Goal: Information Seeking & Learning: Learn about a topic

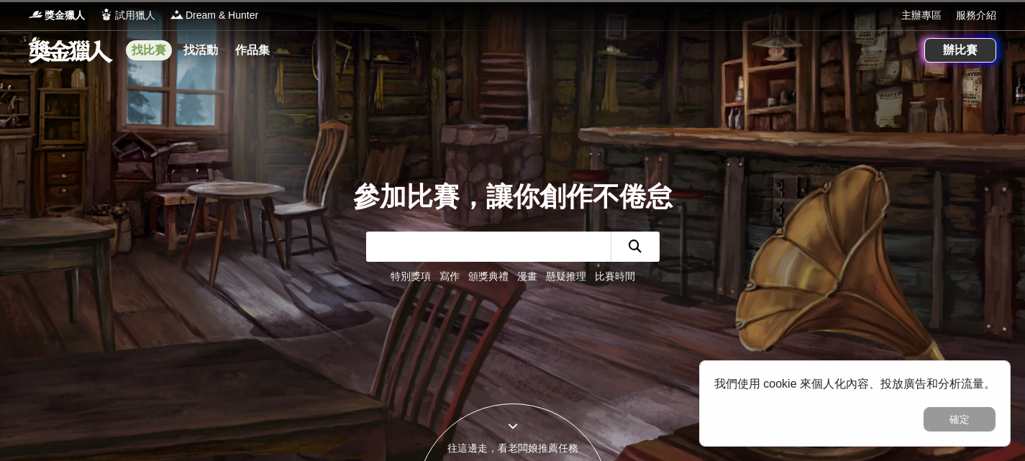
click at [137, 48] on link "找比賽" at bounding box center [149, 50] width 46 height 20
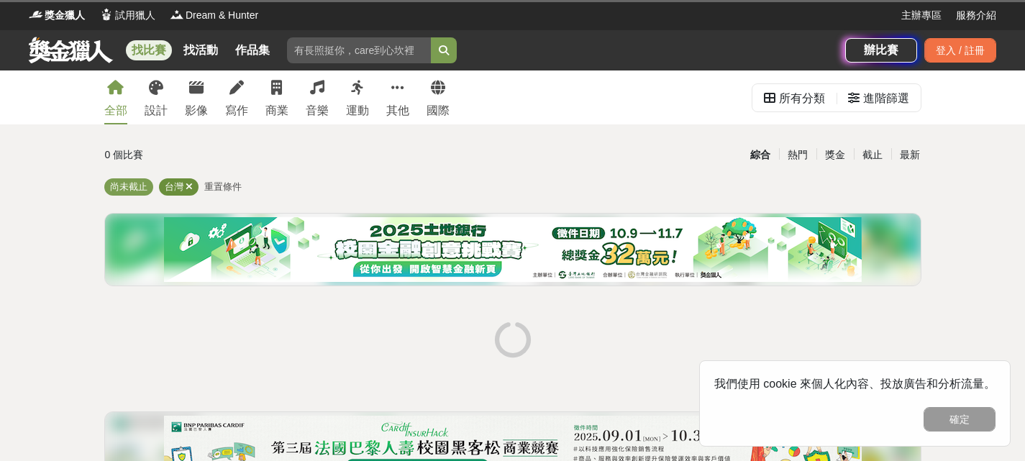
click at [187, 183] on icon at bounding box center [189, 186] width 7 height 9
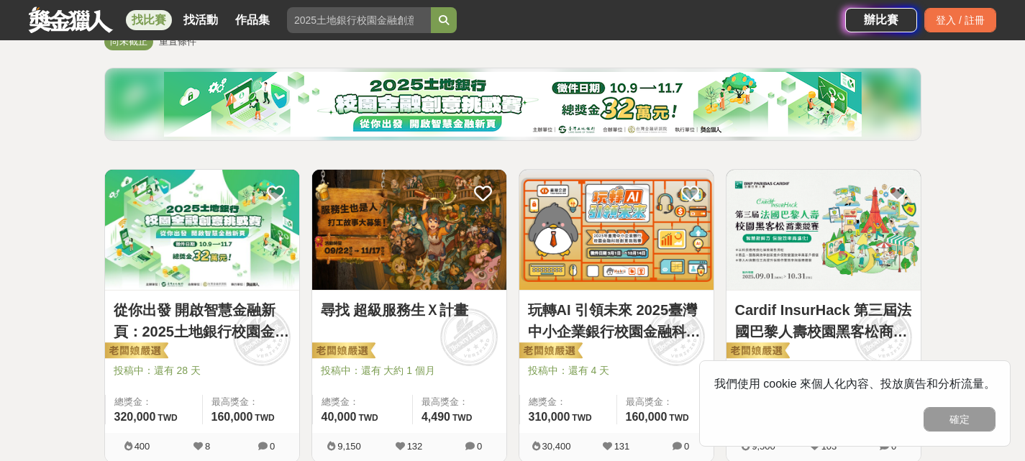
scroll to position [360, 0]
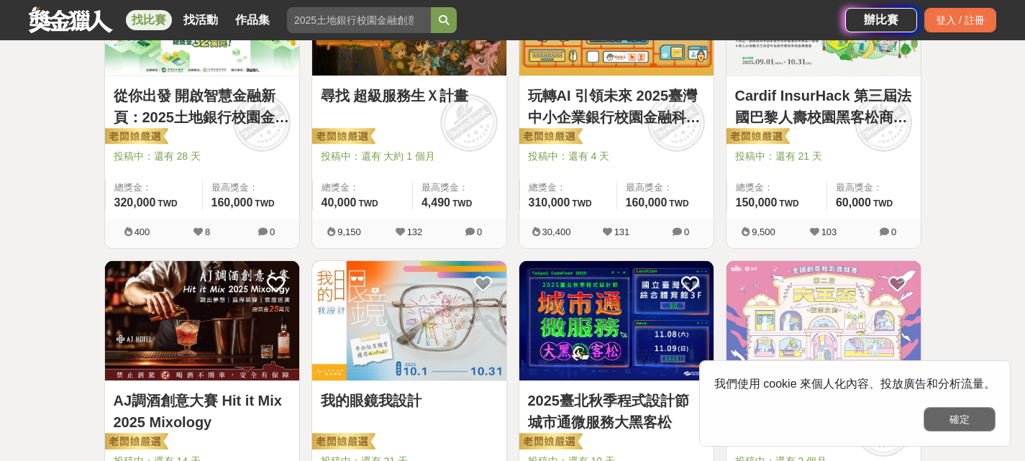
click at [984, 427] on button "確定" at bounding box center [960, 419] width 72 height 24
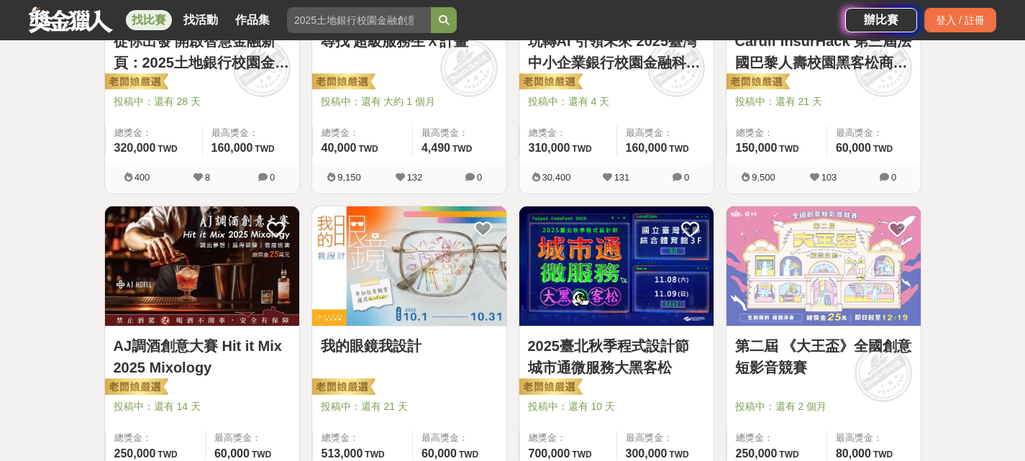
scroll to position [432, 0]
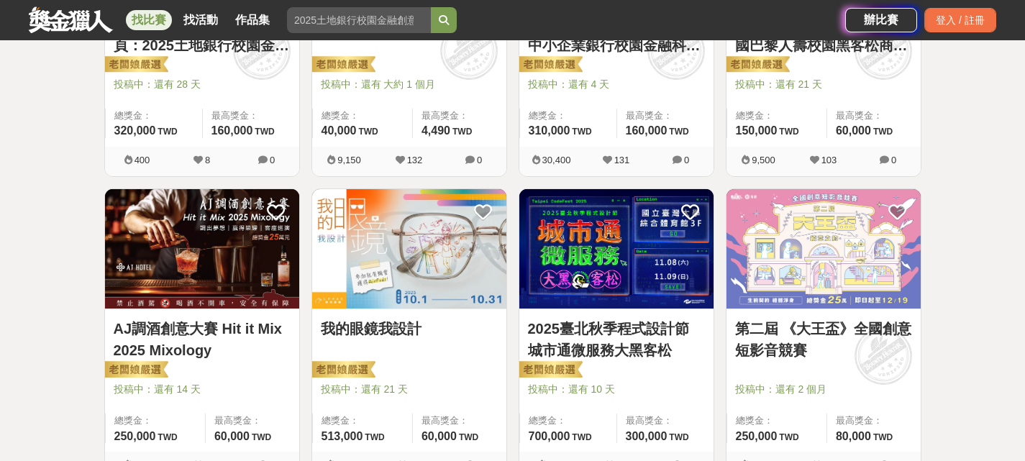
click at [402, 291] on img at bounding box center [409, 249] width 194 height 120
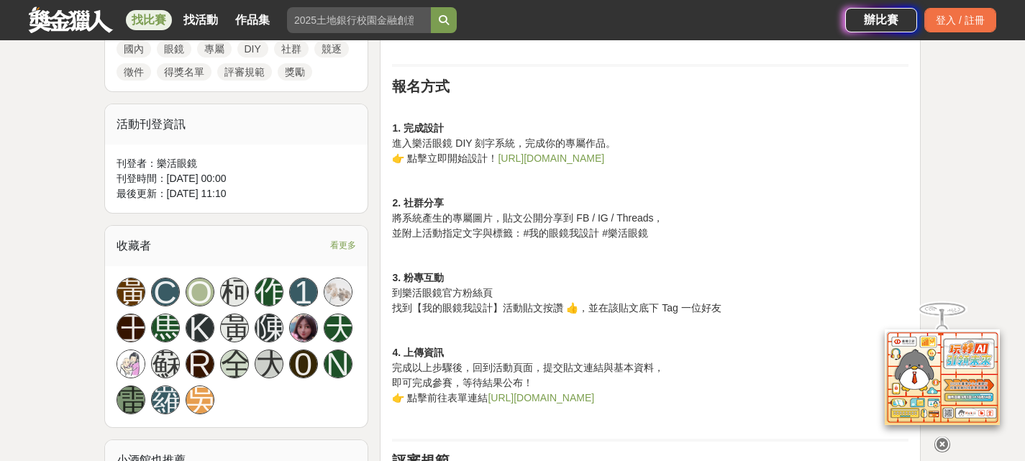
scroll to position [792, 0]
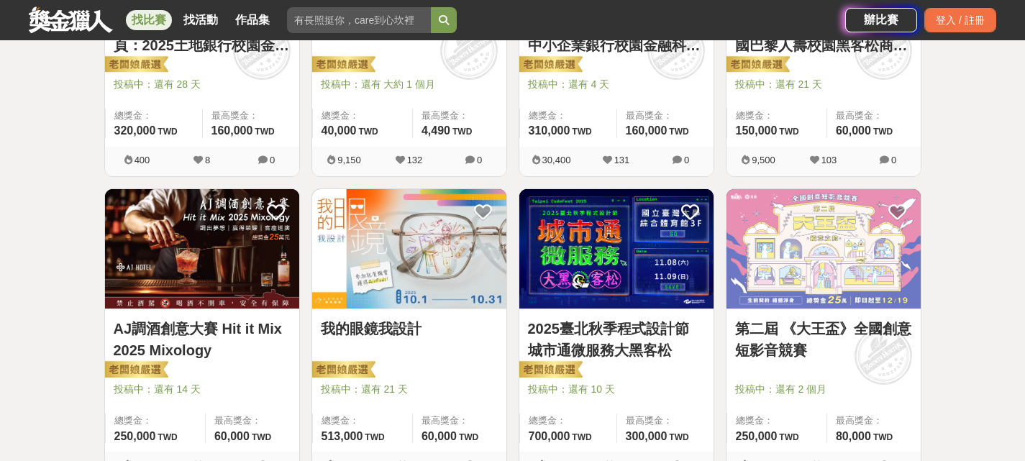
scroll to position [720, 0]
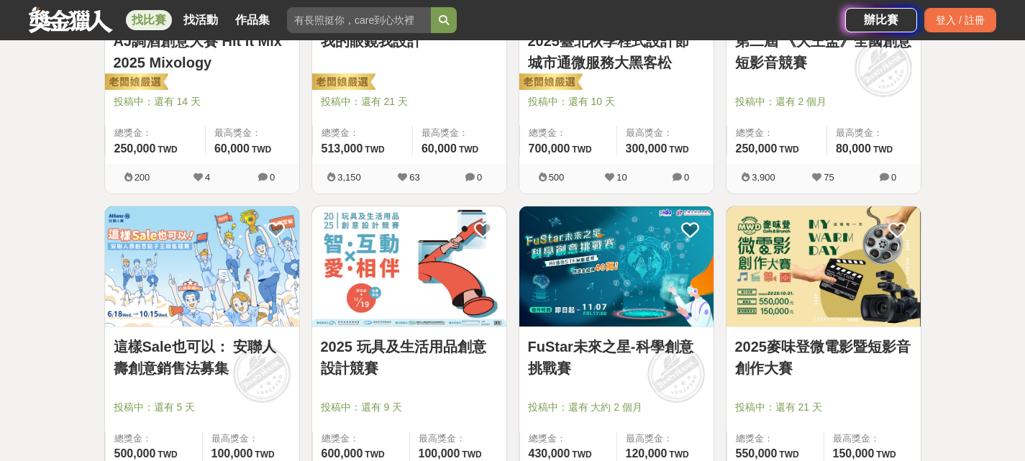
click at [361, 273] on img at bounding box center [409, 267] width 194 height 120
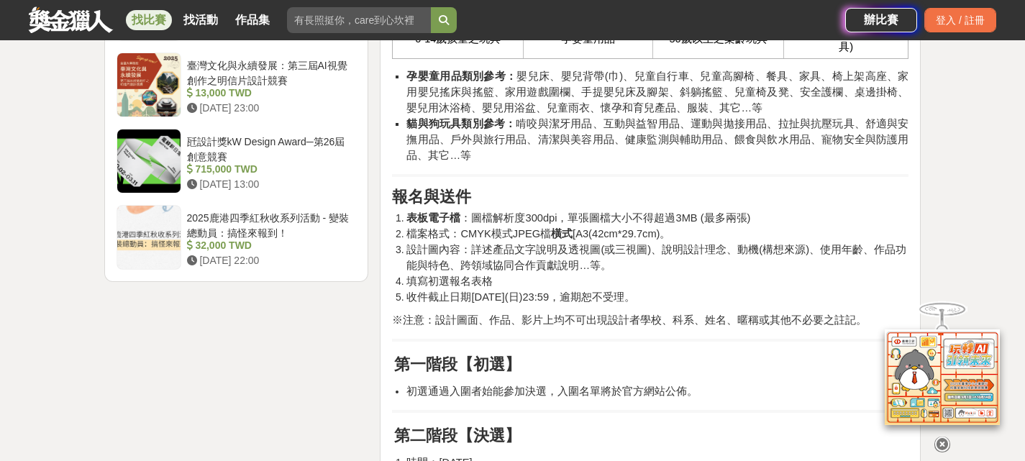
scroll to position [2087, 0]
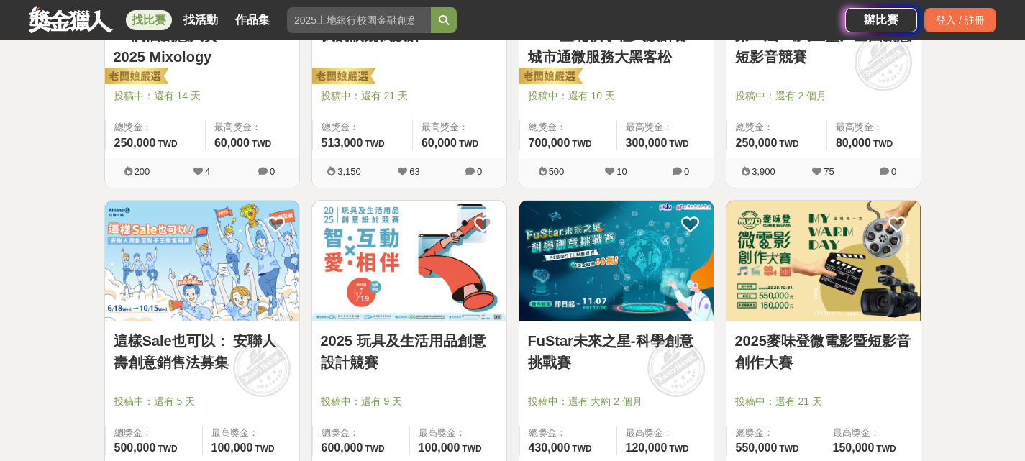
scroll to position [720, 0]
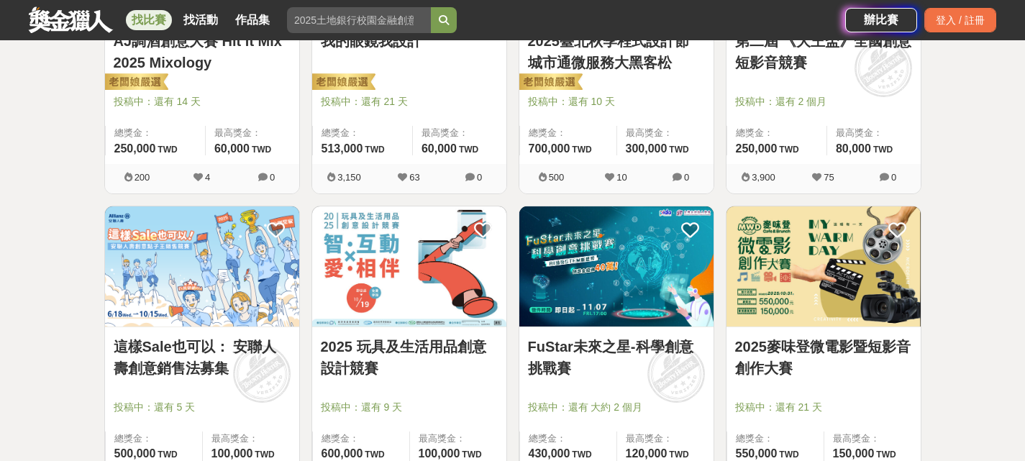
click at [660, 286] on img at bounding box center [617, 267] width 194 height 120
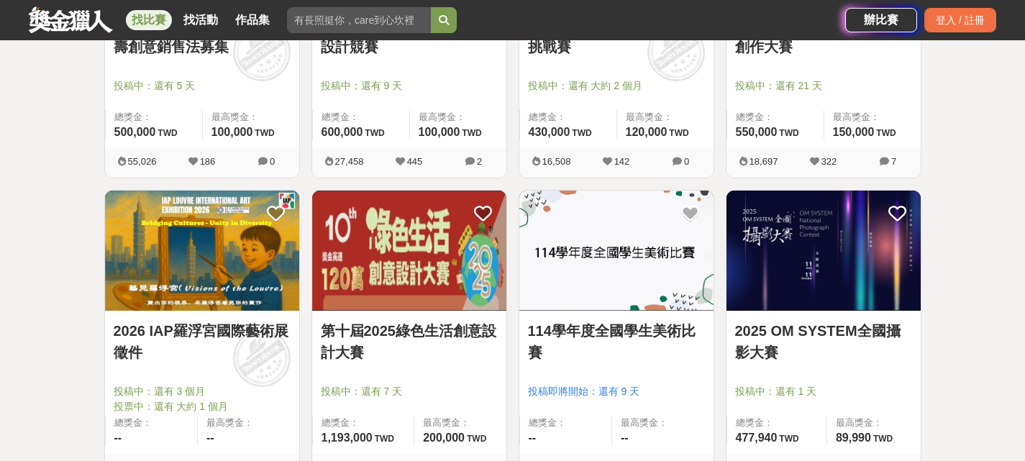
scroll to position [1079, 0]
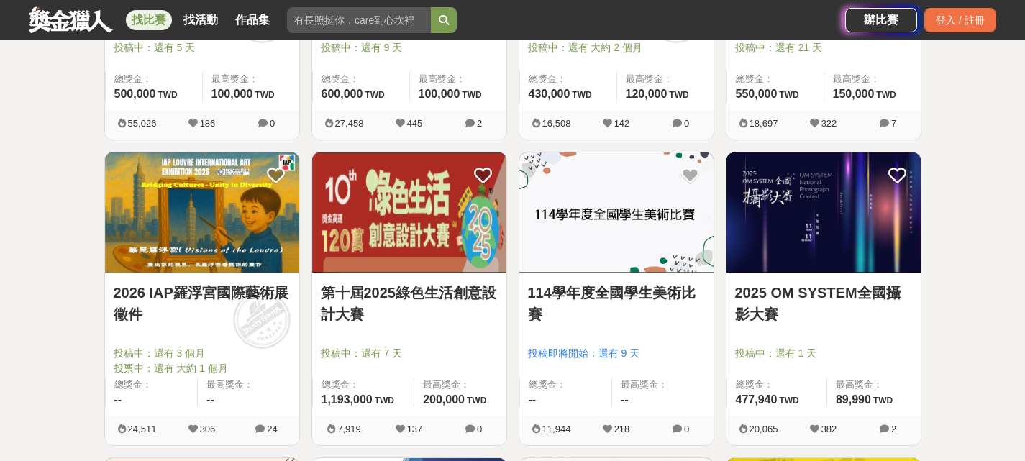
click at [408, 195] on img at bounding box center [409, 213] width 194 height 120
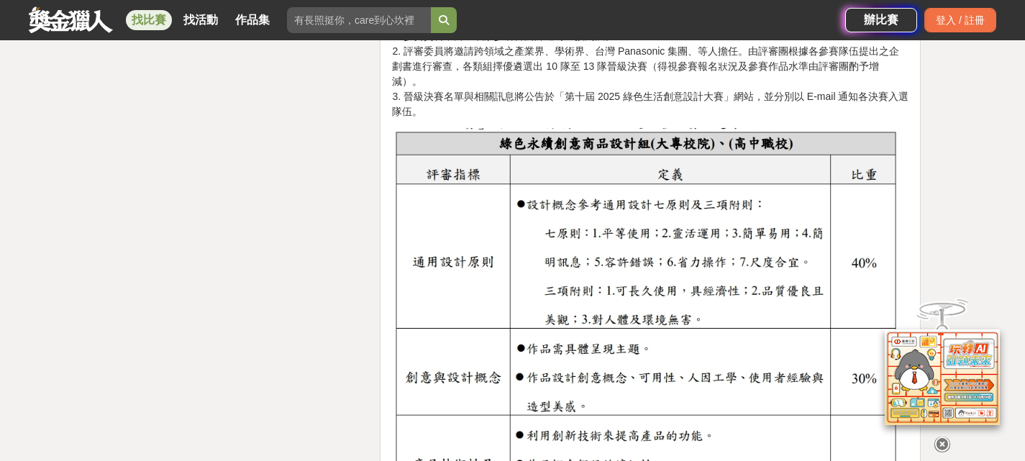
scroll to position [2375, 0]
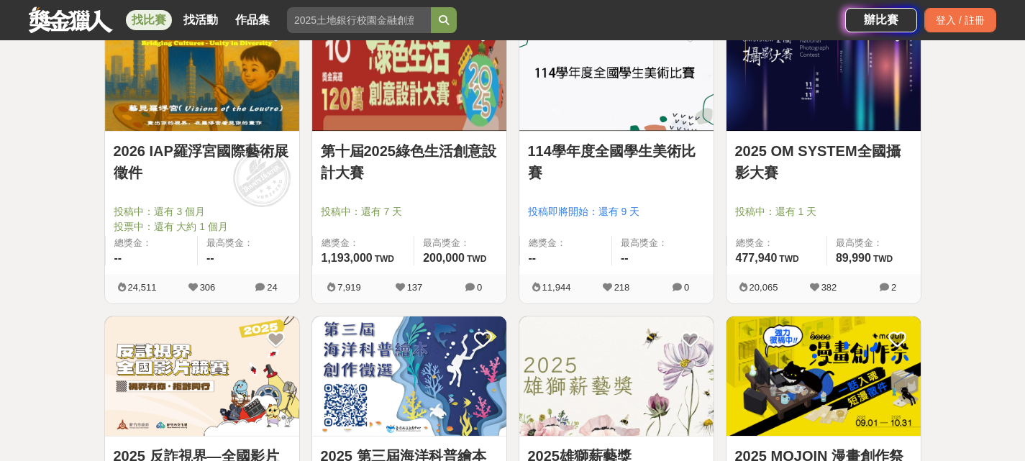
scroll to position [1223, 0]
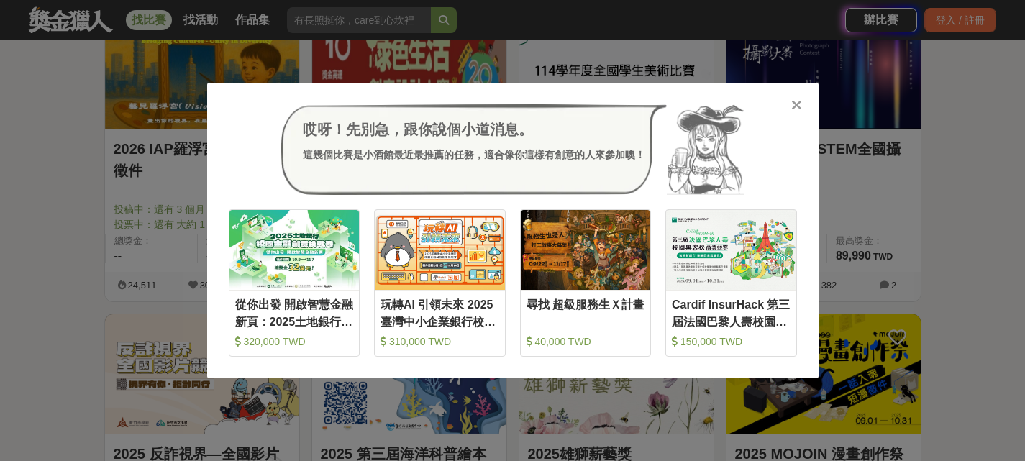
click at [799, 107] on icon at bounding box center [797, 105] width 11 height 14
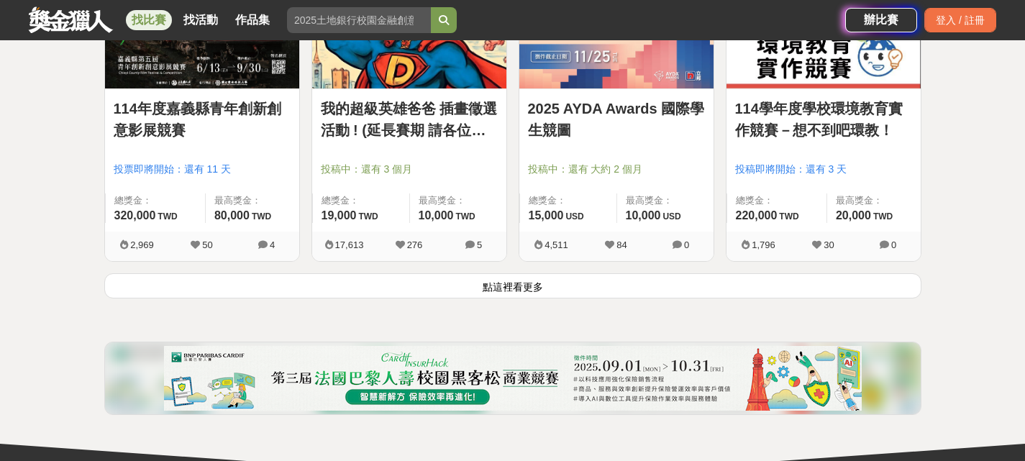
scroll to position [1943, 0]
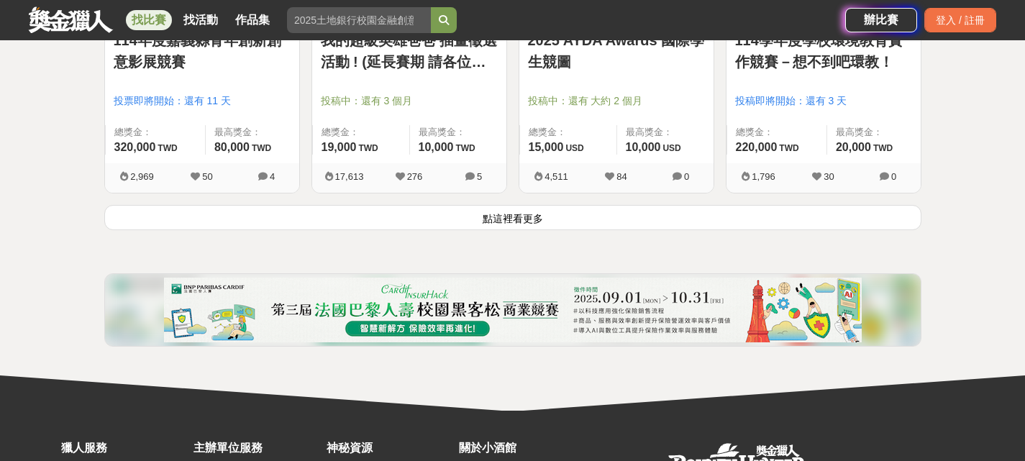
click at [679, 213] on button "點這裡看更多" at bounding box center [512, 217] width 817 height 25
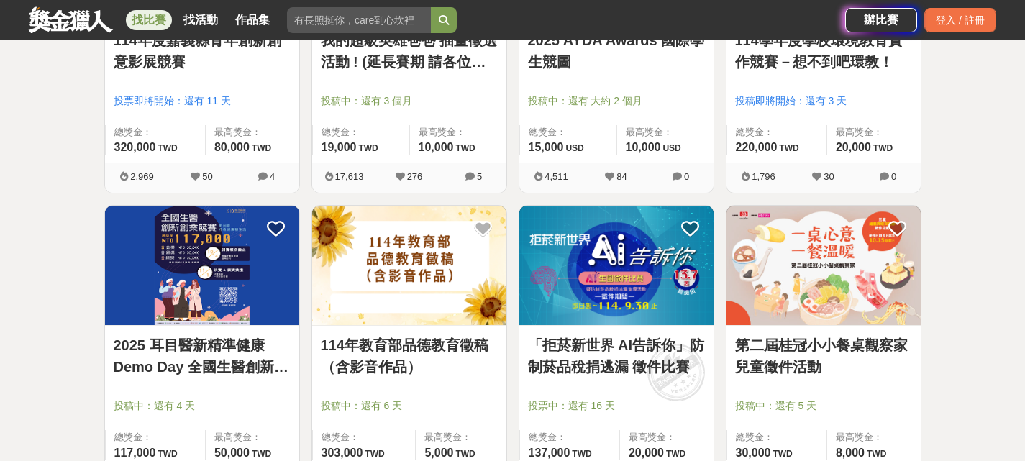
click at [609, 314] on img at bounding box center [617, 266] width 194 height 120
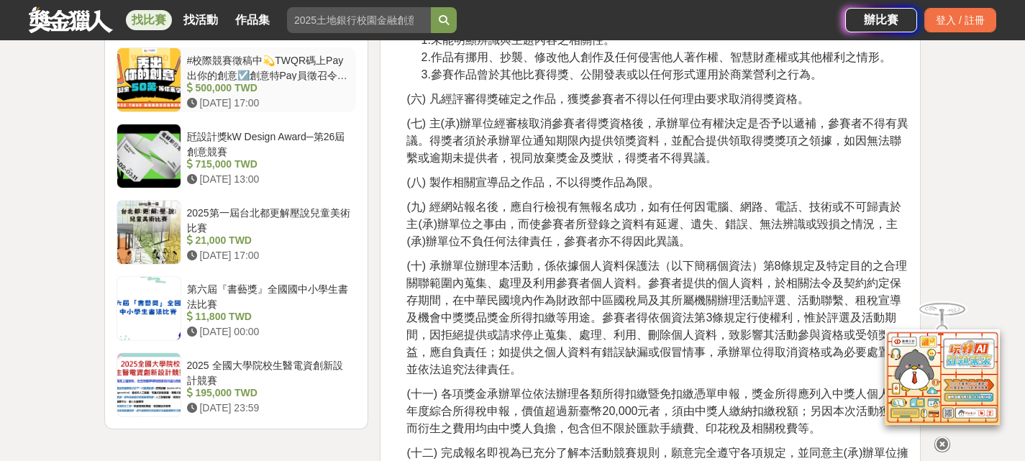
scroll to position [2375, 0]
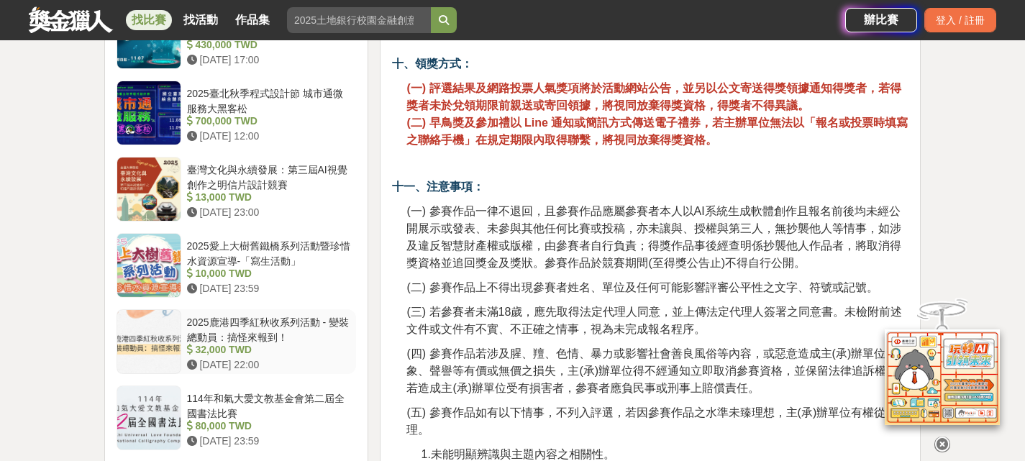
click at [166, 340] on div at bounding box center [148, 341] width 63 height 63
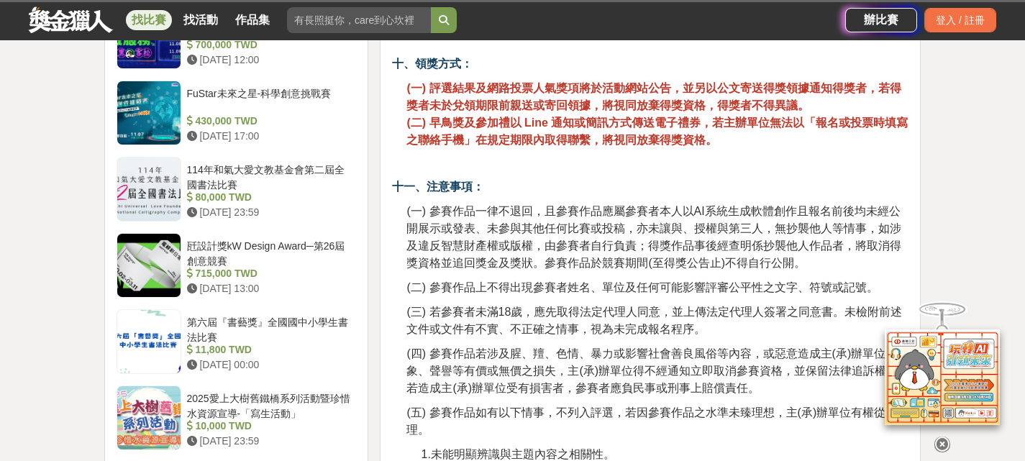
scroll to position [1942, 0]
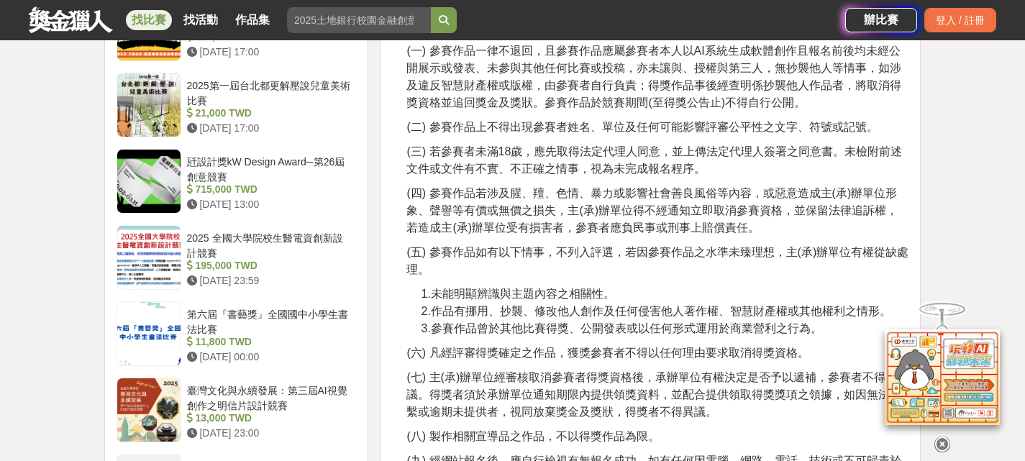
scroll to position [2086, 0]
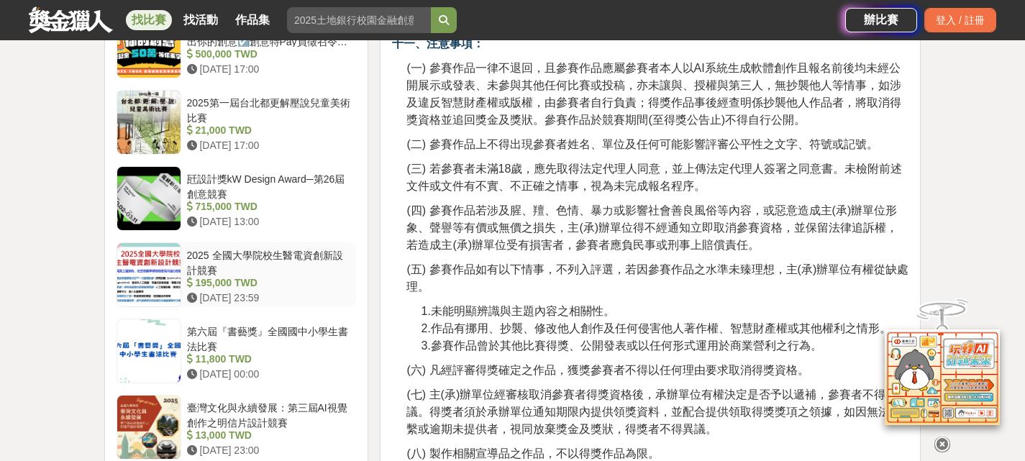
click at [302, 276] on div "195,000 TWD" at bounding box center [269, 283] width 164 height 15
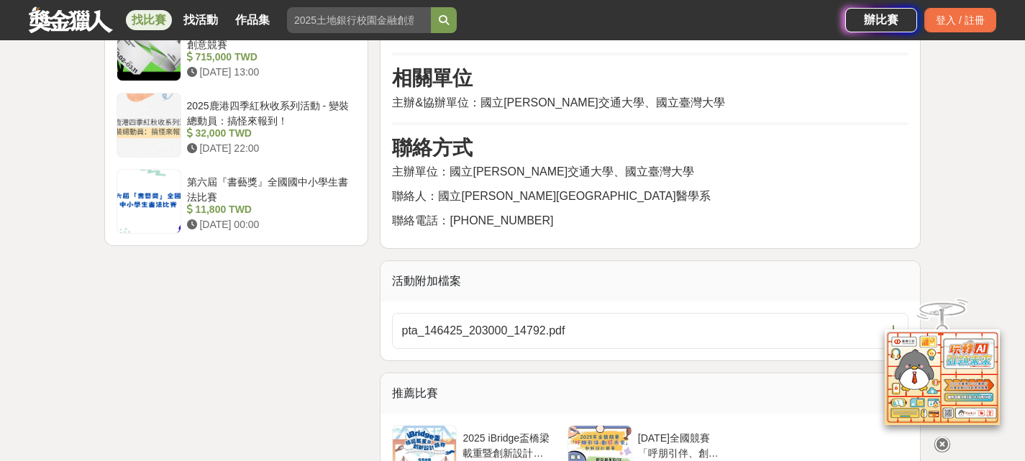
scroll to position [1871, 0]
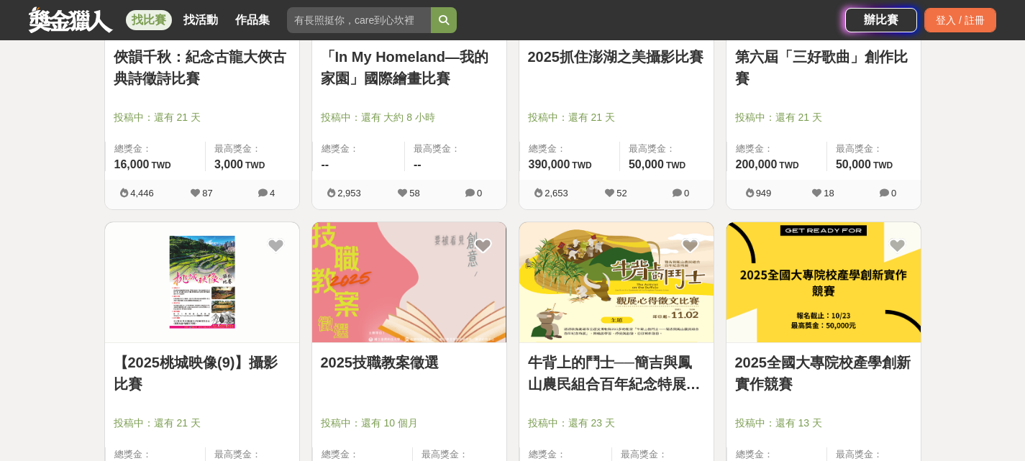
scroll to position [3670, 0]
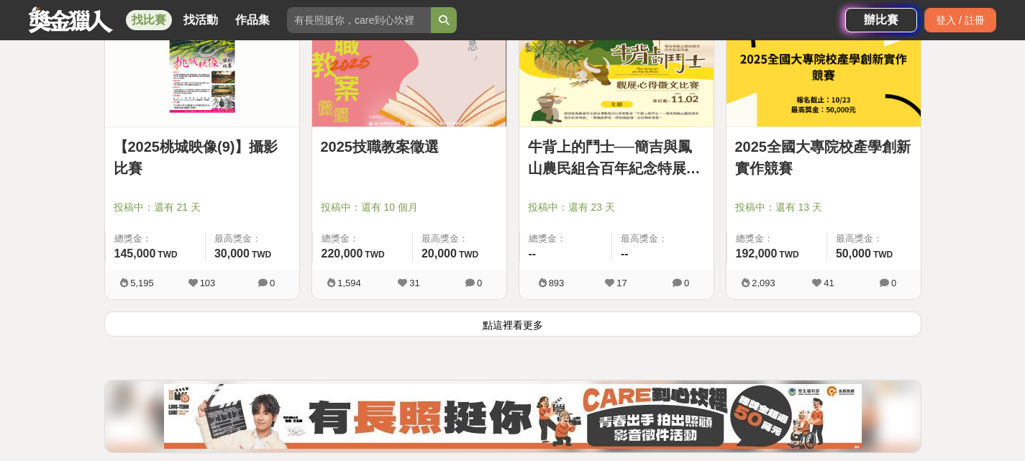
click at [584, 319] on button "點這裡看更多" at bounding box center [512, 324] width 817 height 25
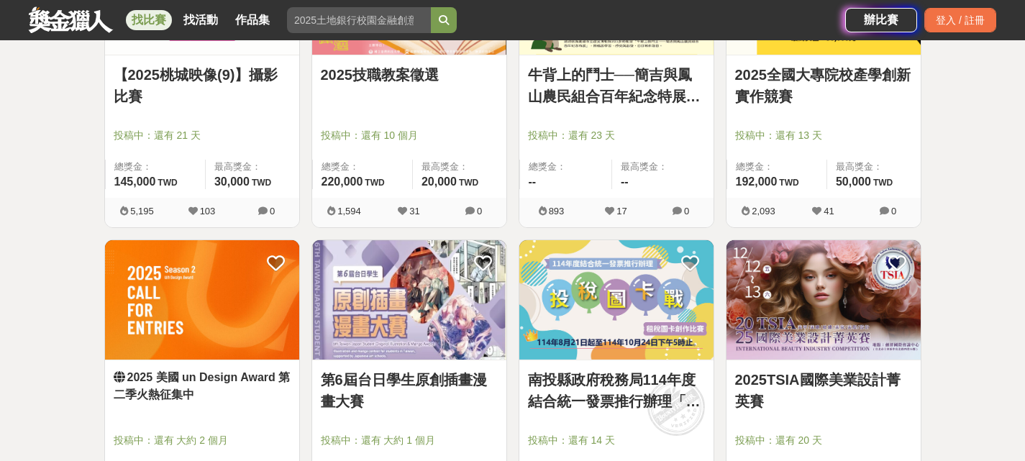
scroll to position [3886, 0]
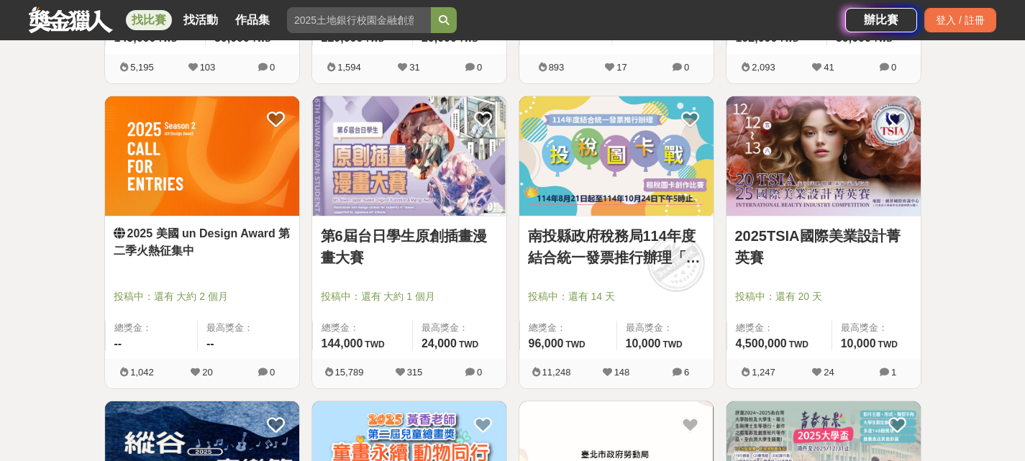
click at [179, 205] on img at bounding box center [202, 156] width 194 height 120
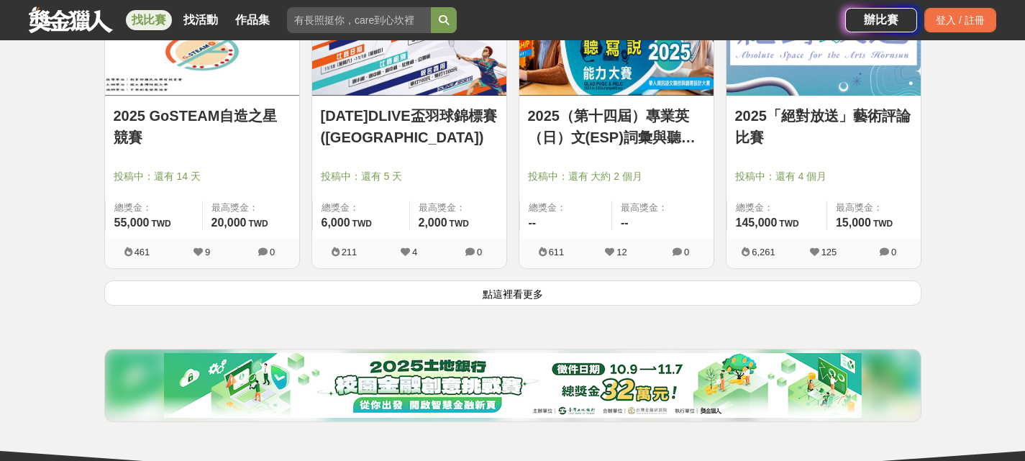
scroll to position [5612, 0]
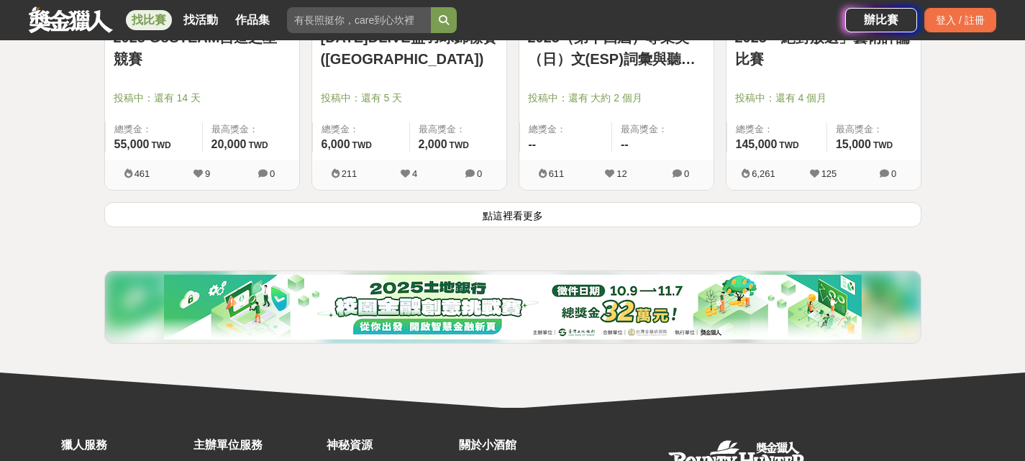
click at [312, 204] on button "點這裡看更多" at bounding box center [512, 214] width 817 height 25
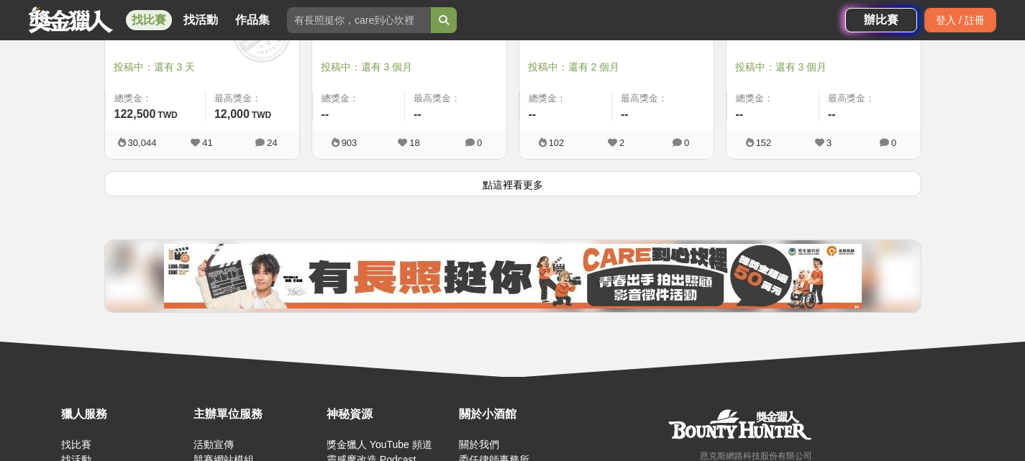
scroll to position [7411, 0]
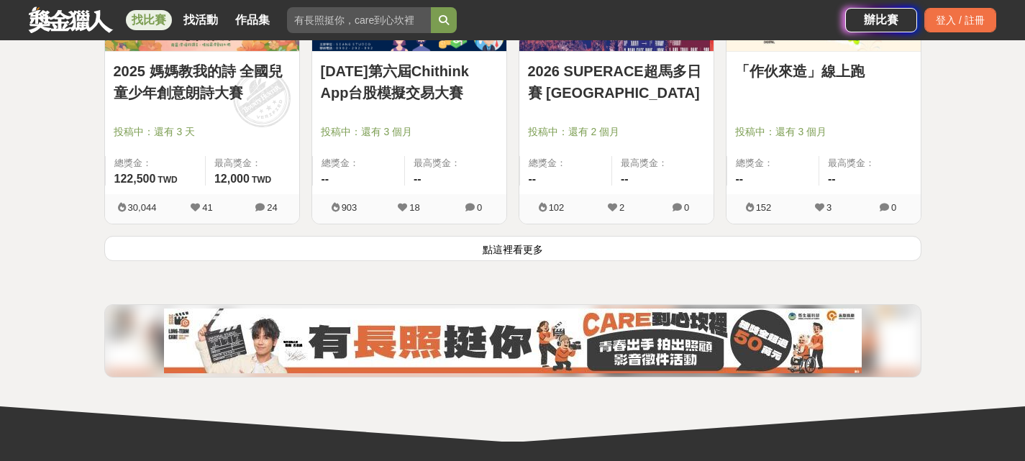
click at [318, 237] on button "點這裡看更多" at bounding box center [512, 248] width 817 height 25
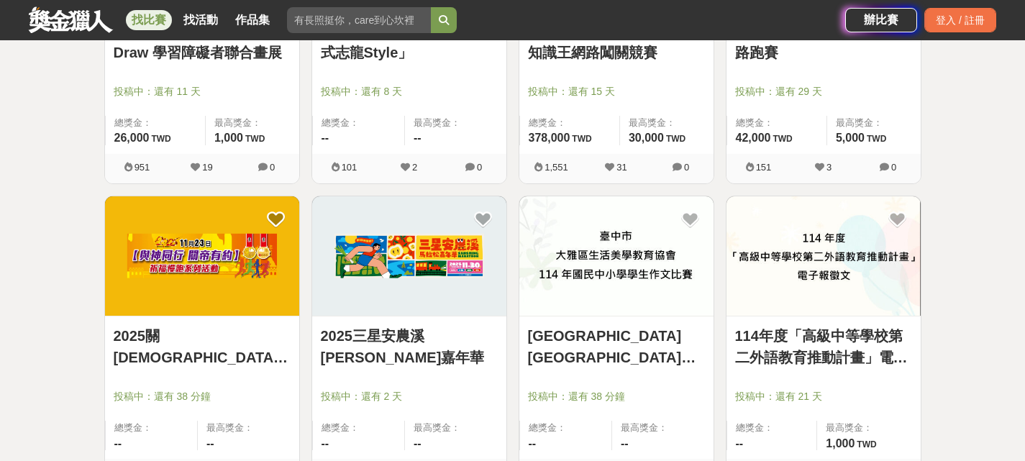
scroll to position [8994, 0]
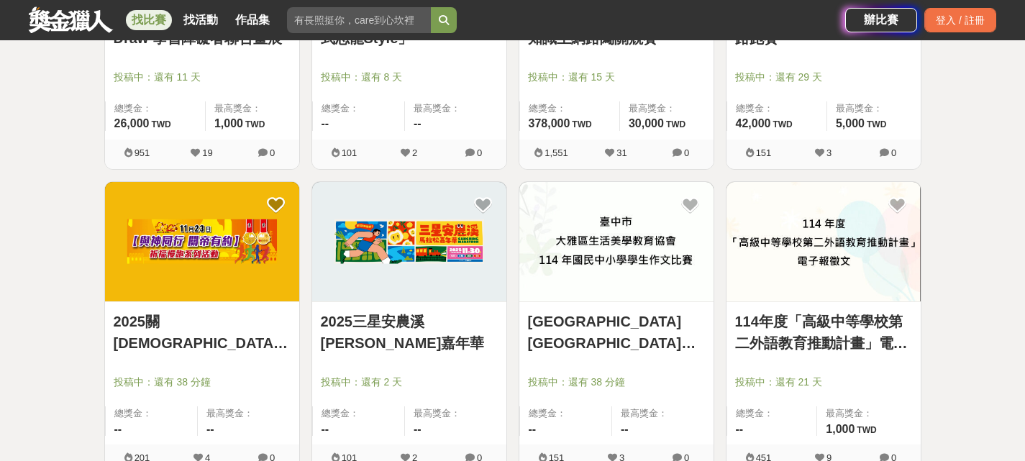
drag, startPoint x: 318, startPoint y: 237, endPoint x: 78, endPoint y: 290, distance: 246.0
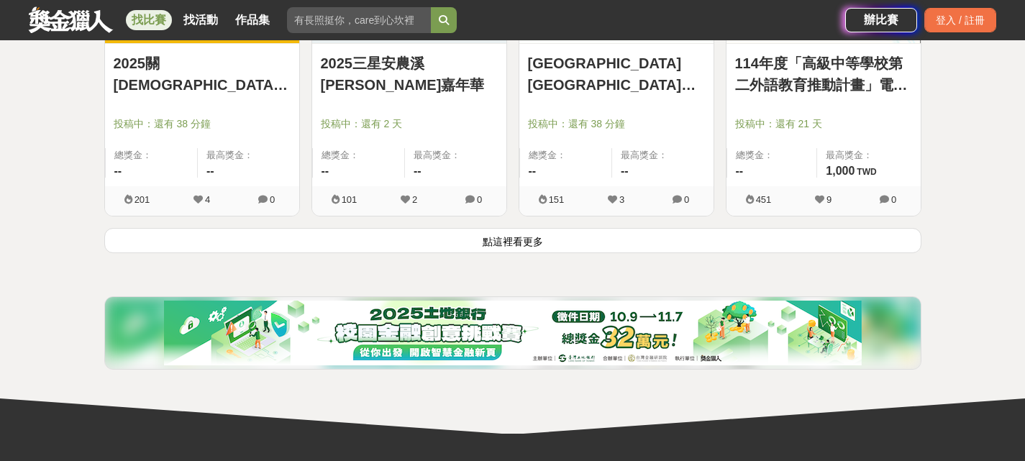
scroll to position [9282, 0]
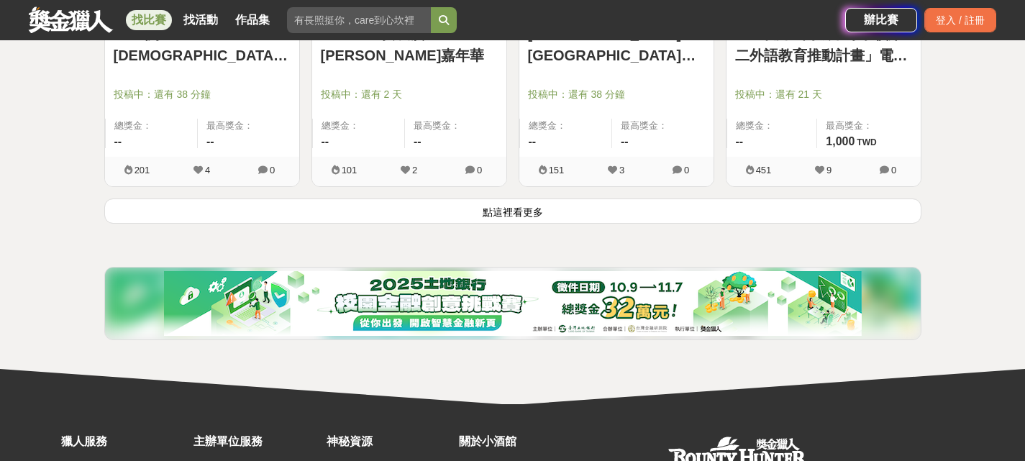
click at [214, 217] on button "點這裡看更多" at bounding box center [512, 211] width 817 height 25
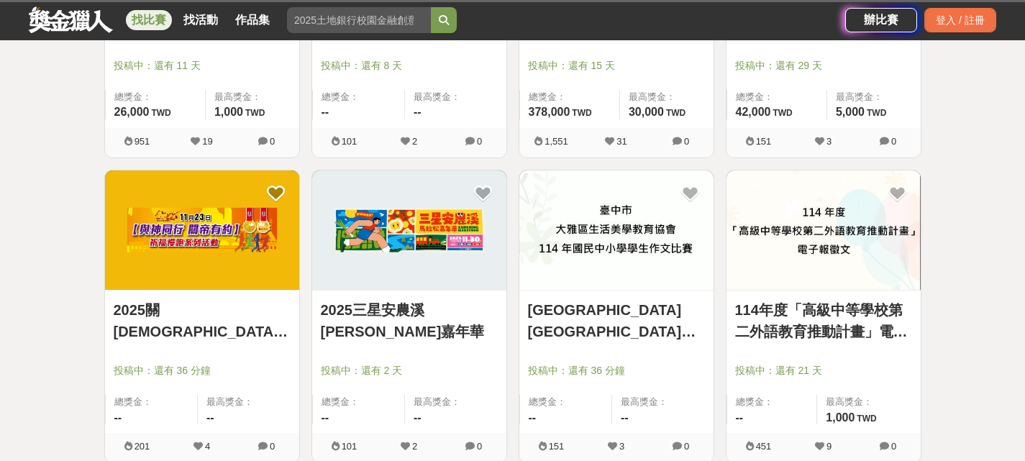
scroll to position [9066, 0]
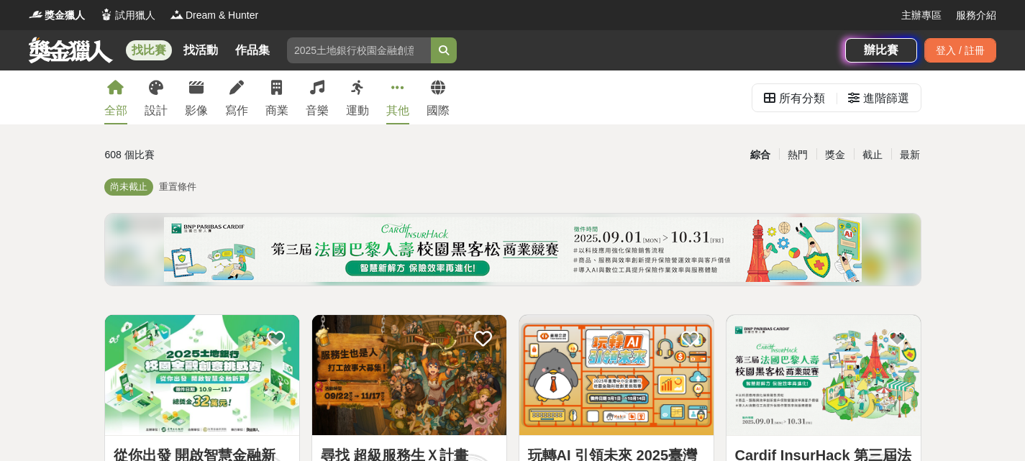
click at [394, 84] on icon at bounding box center [397, 88] width 13 height 14
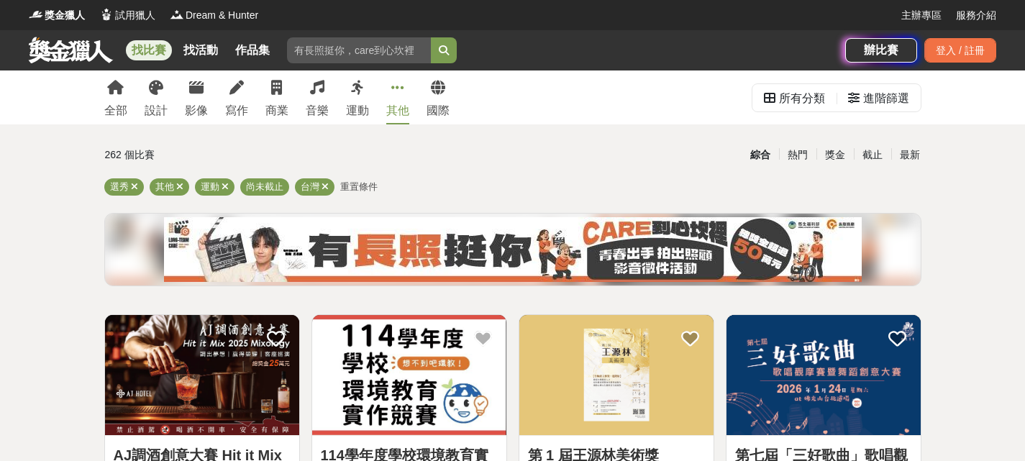
click at [350, 186] on span "重置條件" at bounding box center [358, 186] width 37 height 11
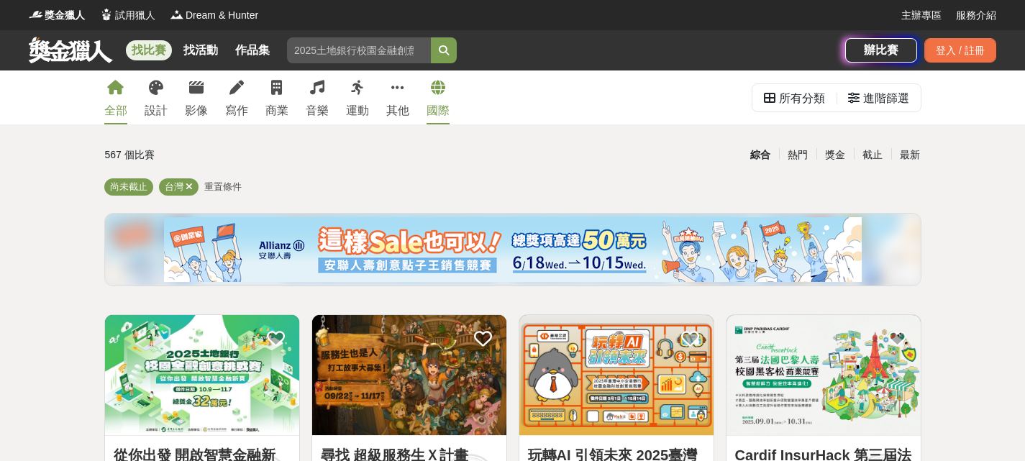
click at [435, 95] on icon at bounding box center [438, 88] width 14 height 14
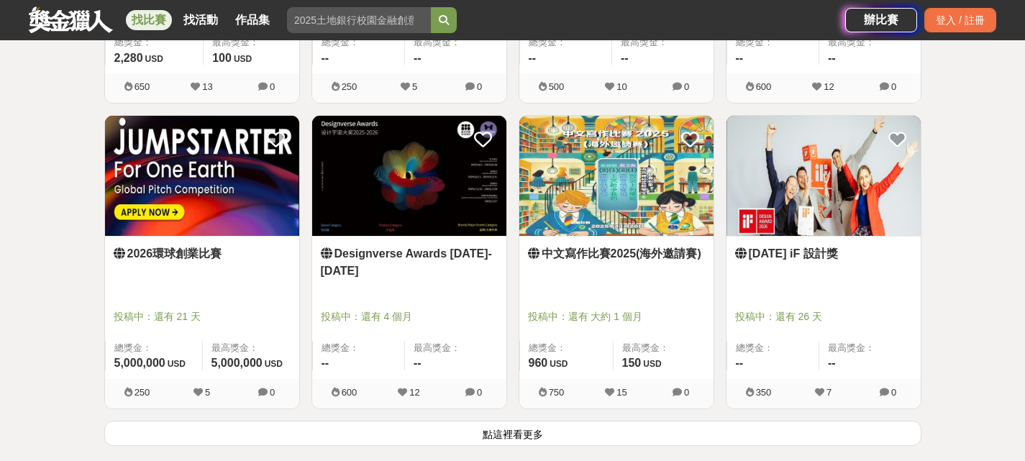
scroll to position [1871, 0]
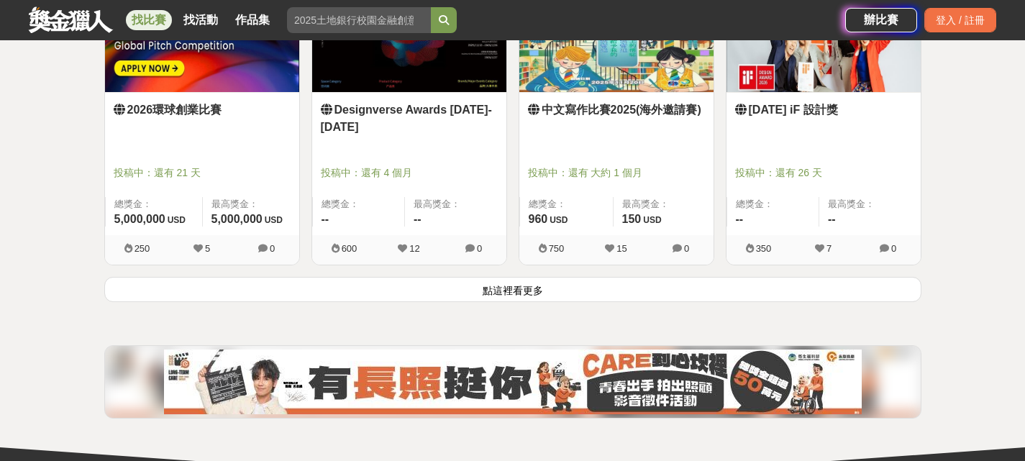
click at [541, 288] on button "點這裡看更多" at bounding box center [512, 289] width 817 height 25
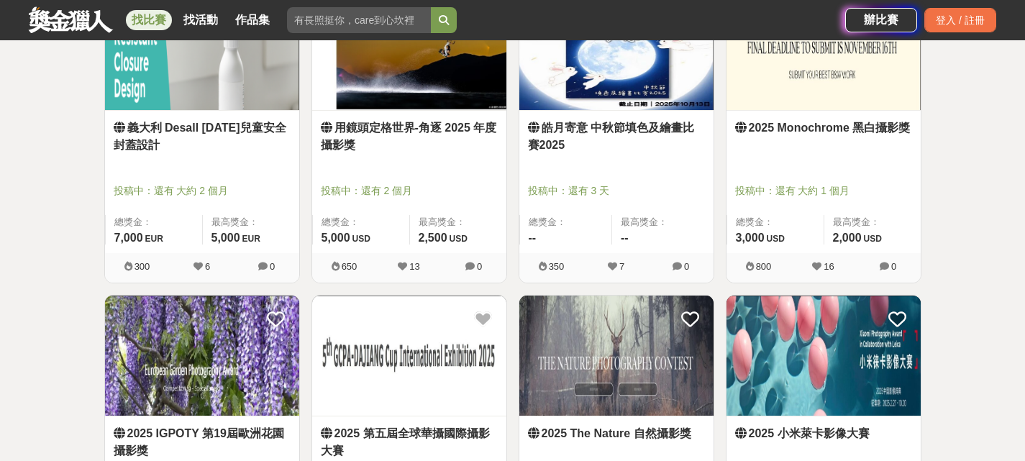
scroll to position [2159, 0]
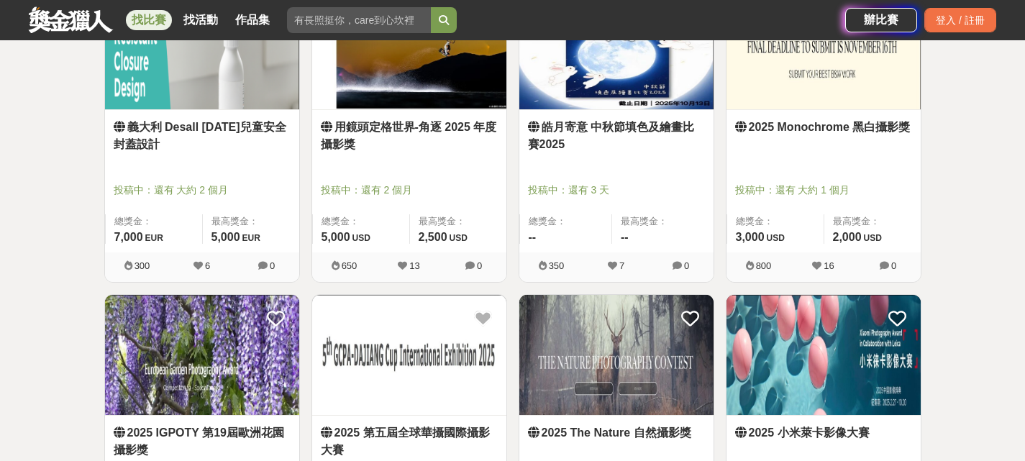
click at [831, 112] on div "2025 Monochrome 黑白攝影獎 投稿中：還有 大約 1 個月 總獎金： 3,000 3,000 USD 最高獎金： 2,000 USD" at bounding box center [824, 181] width 194 height 142
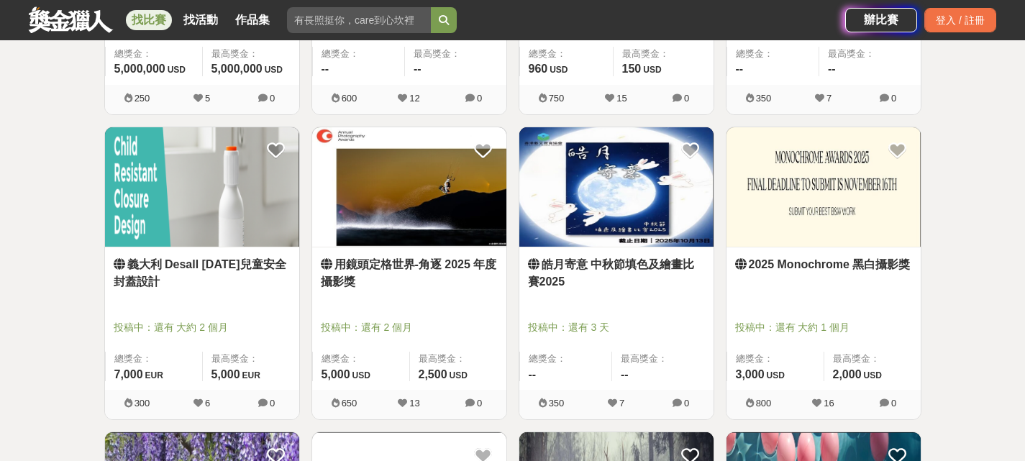
scroll to position [2015, 0]
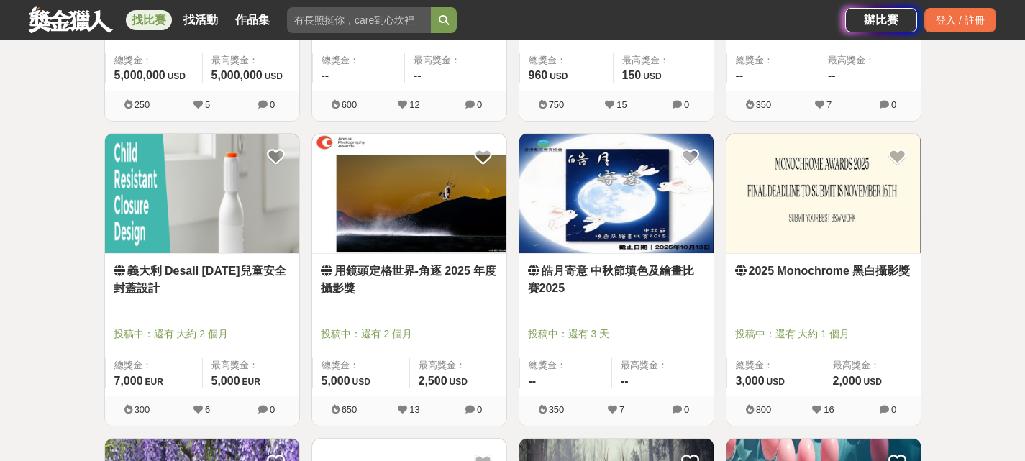
click at [810, 183] on img at bounding box center [824, 194] width 194 height 120
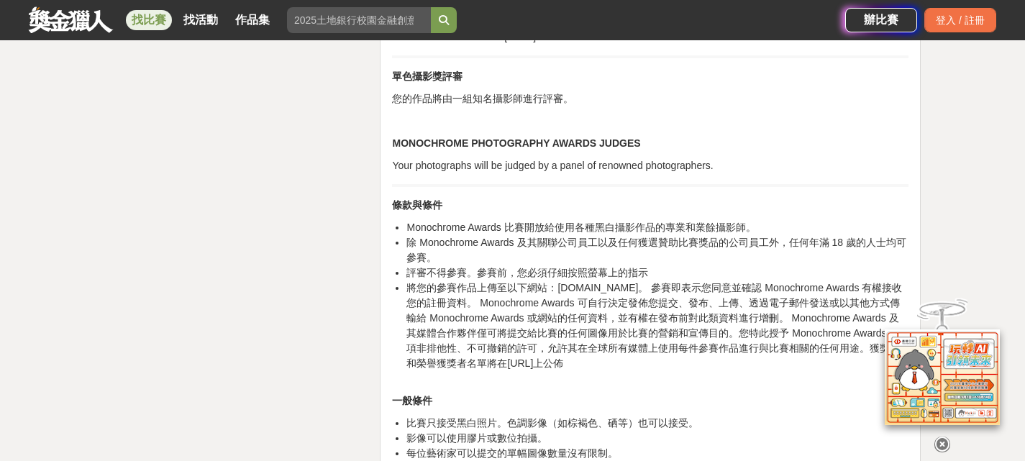
scroll to position [5181, 0]
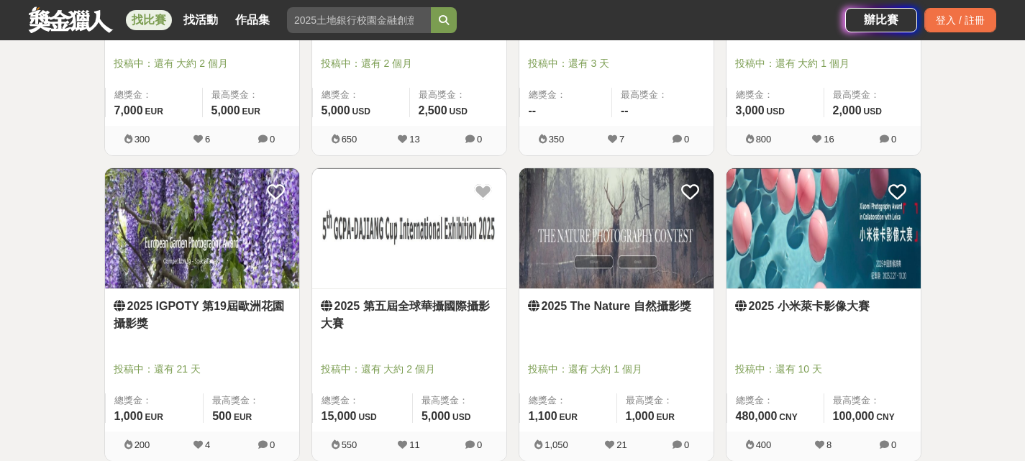
scroll to position [2303, 0]
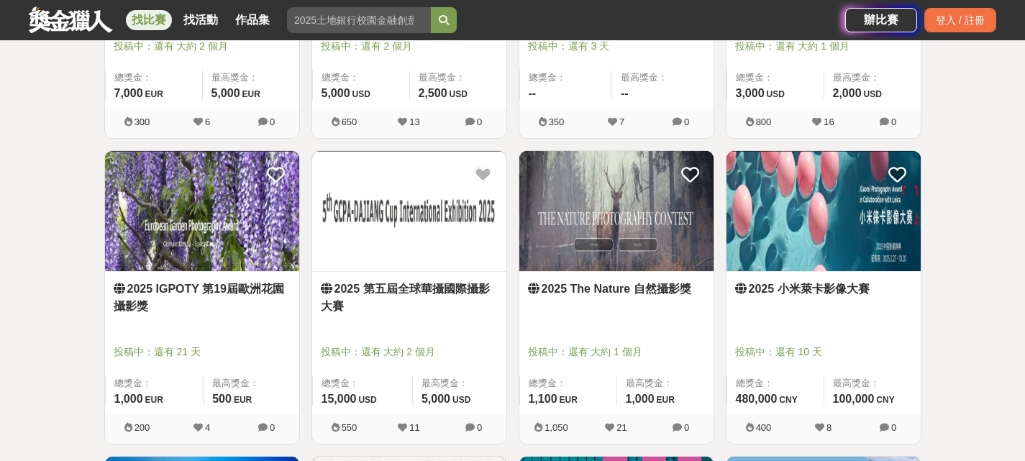
click at [376, 242] on img at bounding box center [409, 211] width 194 height 120
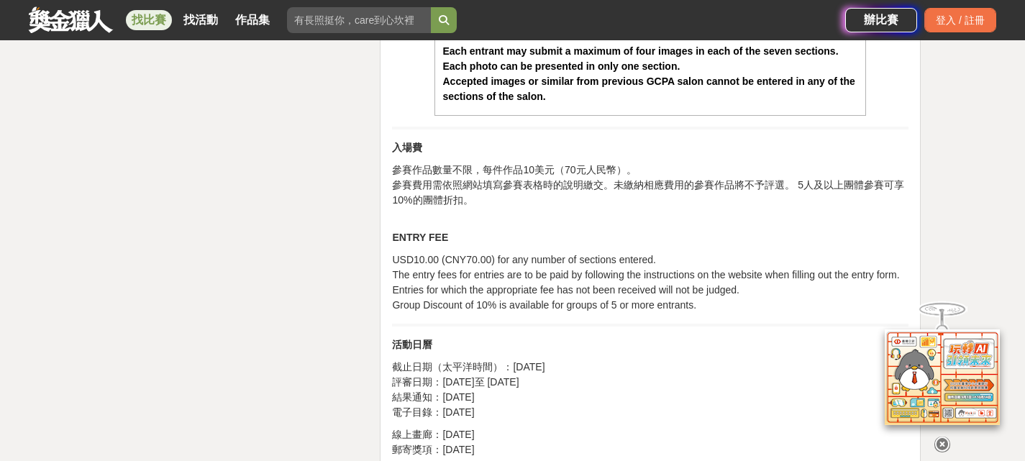
scroll to position [4173, 0]
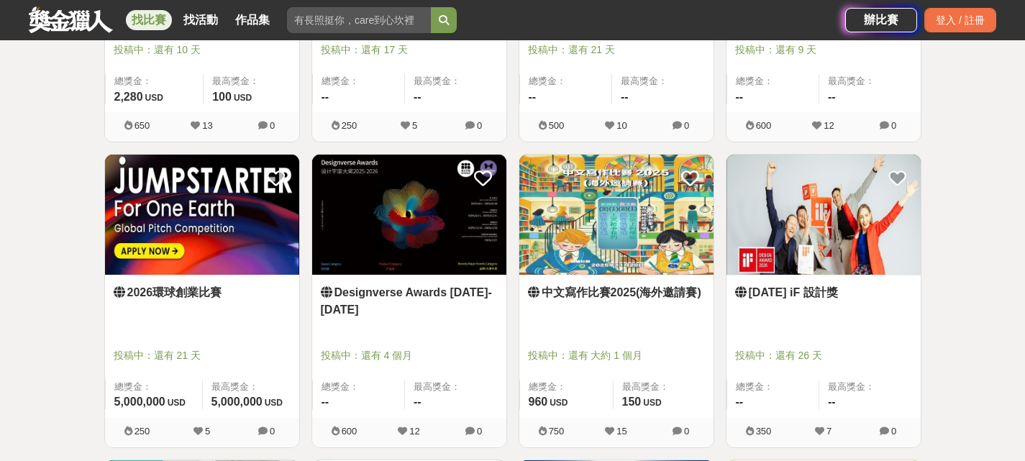
scroll to position [1510, 0]
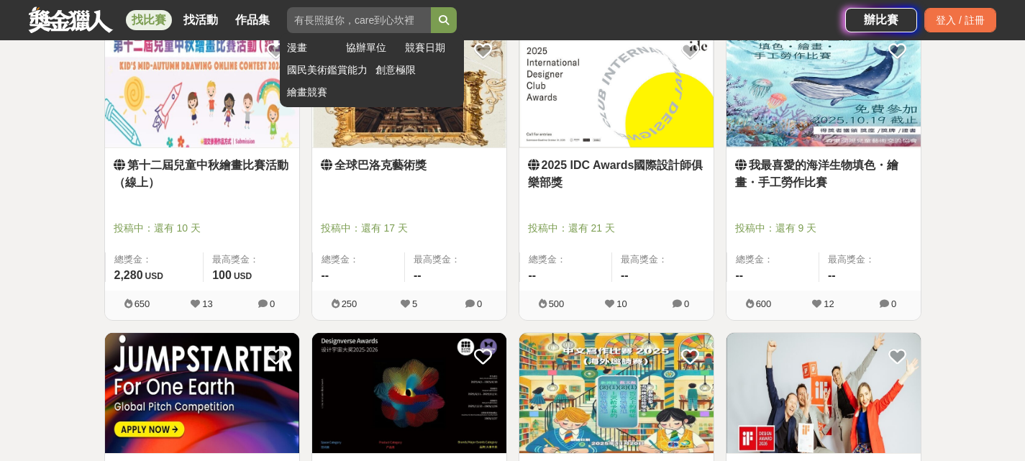
click at [386, 17] on input "search" at bounding box center [359, 20] width 144 height 26
type input "TSMU"
click at [431, 7] on button "submit" at bounding box center [444, 20] width 26 height 26
